Goal: Find specific page/section: Find specific page/section

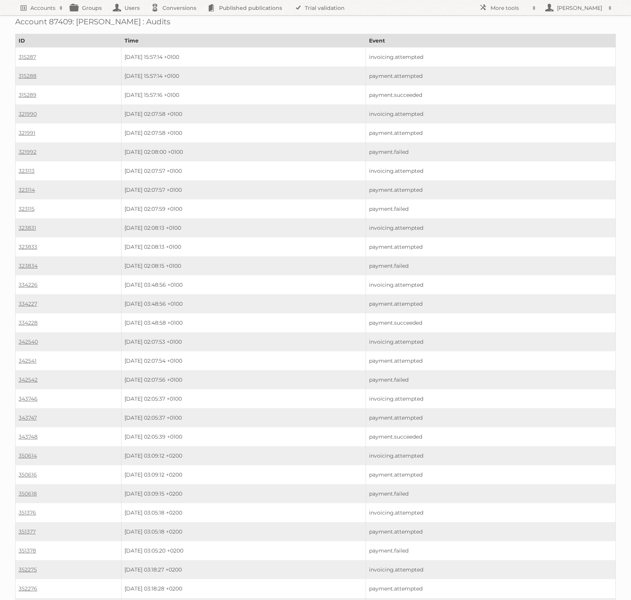
scroll to position [604, 0]
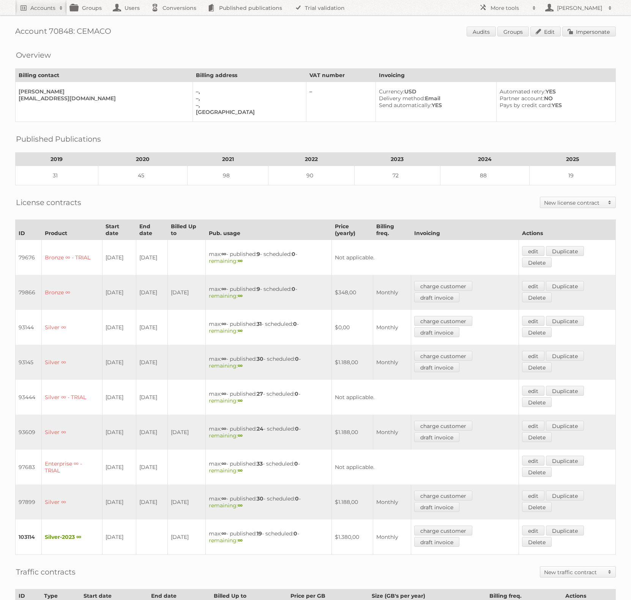
scroll to position [120, 0]
